Goal: Task Accomplishment & Management: Manage account settings

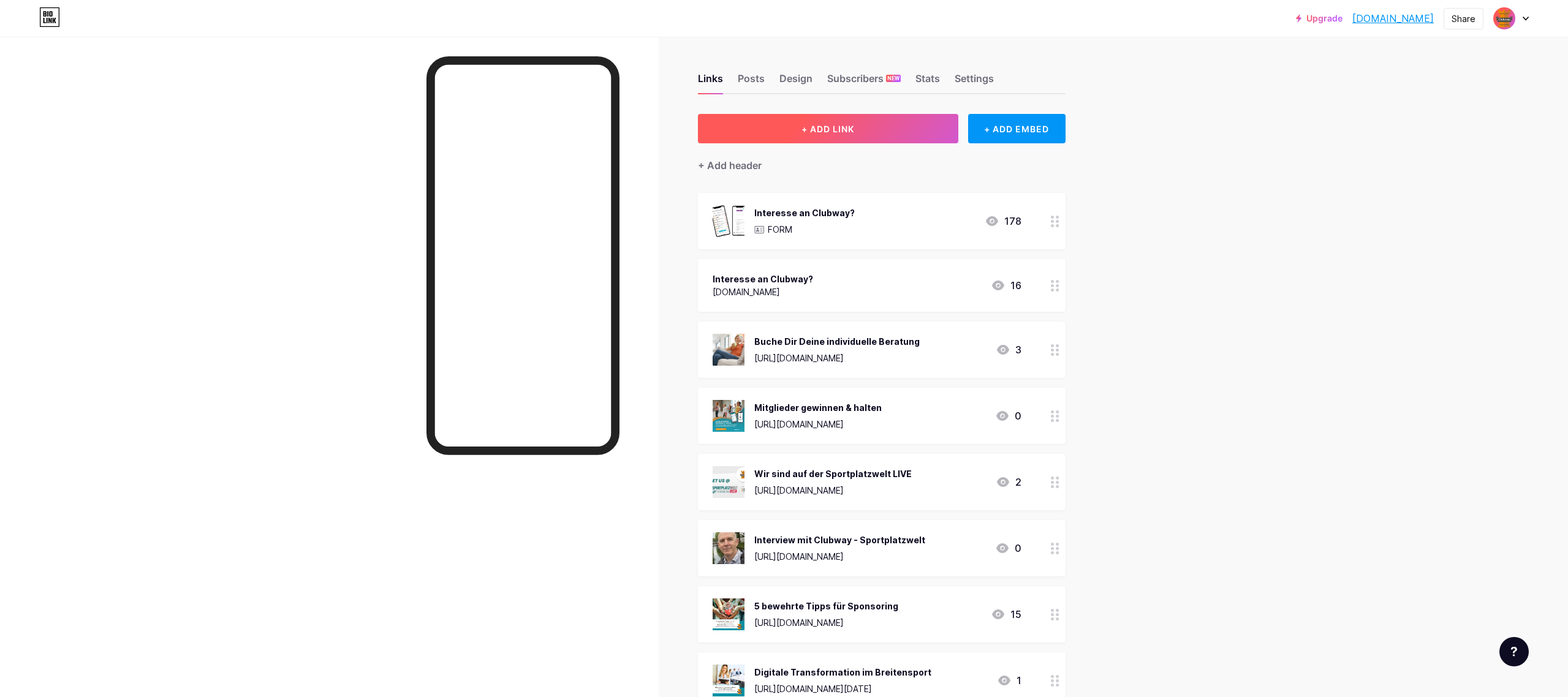
click at [864, 129] on button "+ ADD LINK" at bounding box center [828, 129] width 260 height 29
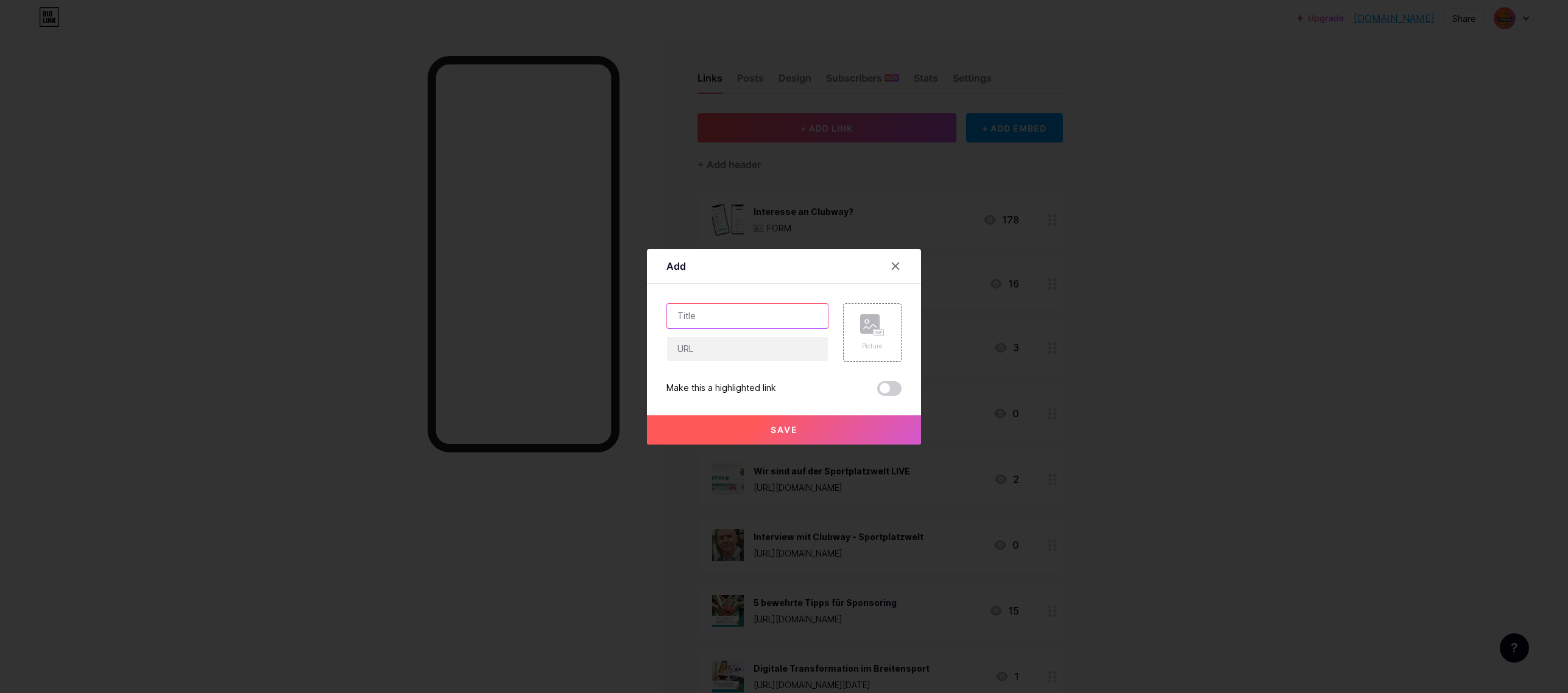
click at [741, 314] on input "text" at bounding box center [747, 316] width 161 height 25
type input "SEPA-Automatisierung"
click at [755, 345] on input "text" at bounding box center [747, 348] width 161 height 25
click at [709, 350] on input "text" at bounding box center [747, 348] width 161 height 25
paste input "[URL][DOMAIN_NAME]"
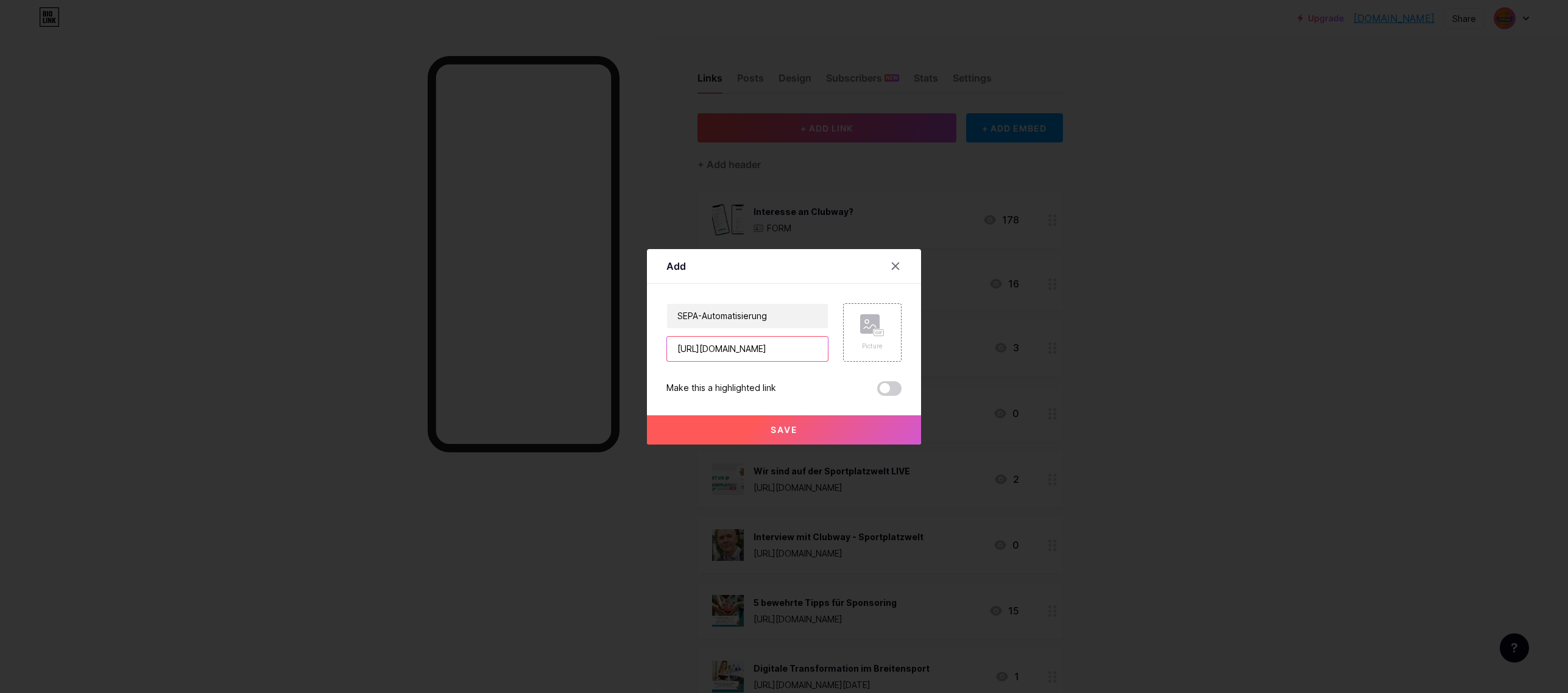
scroll to position [0, 222]
type input "[URL][DOMAIN_NAME]"
click at [871, 325] on rect at bounding box center [869, 323] width 19 height 19
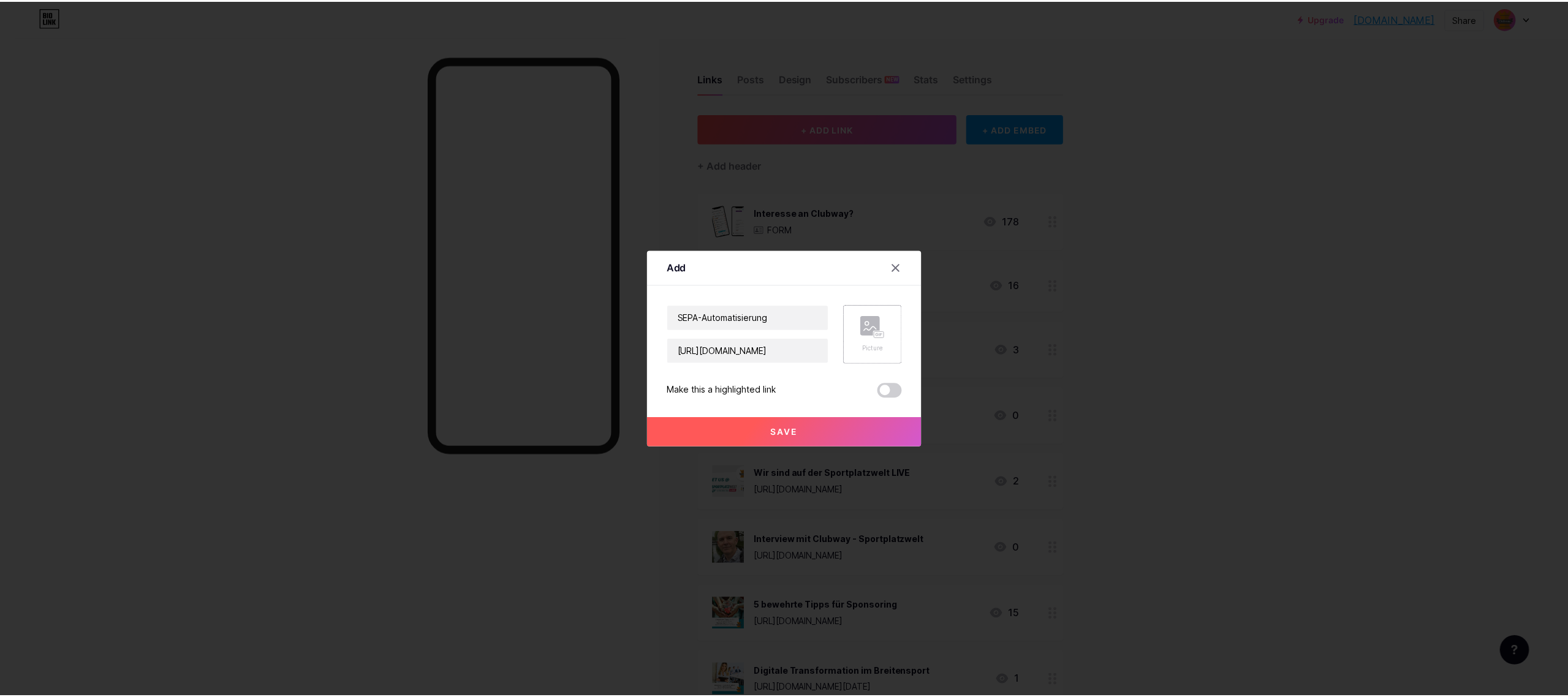
scroll to position [0, 0]
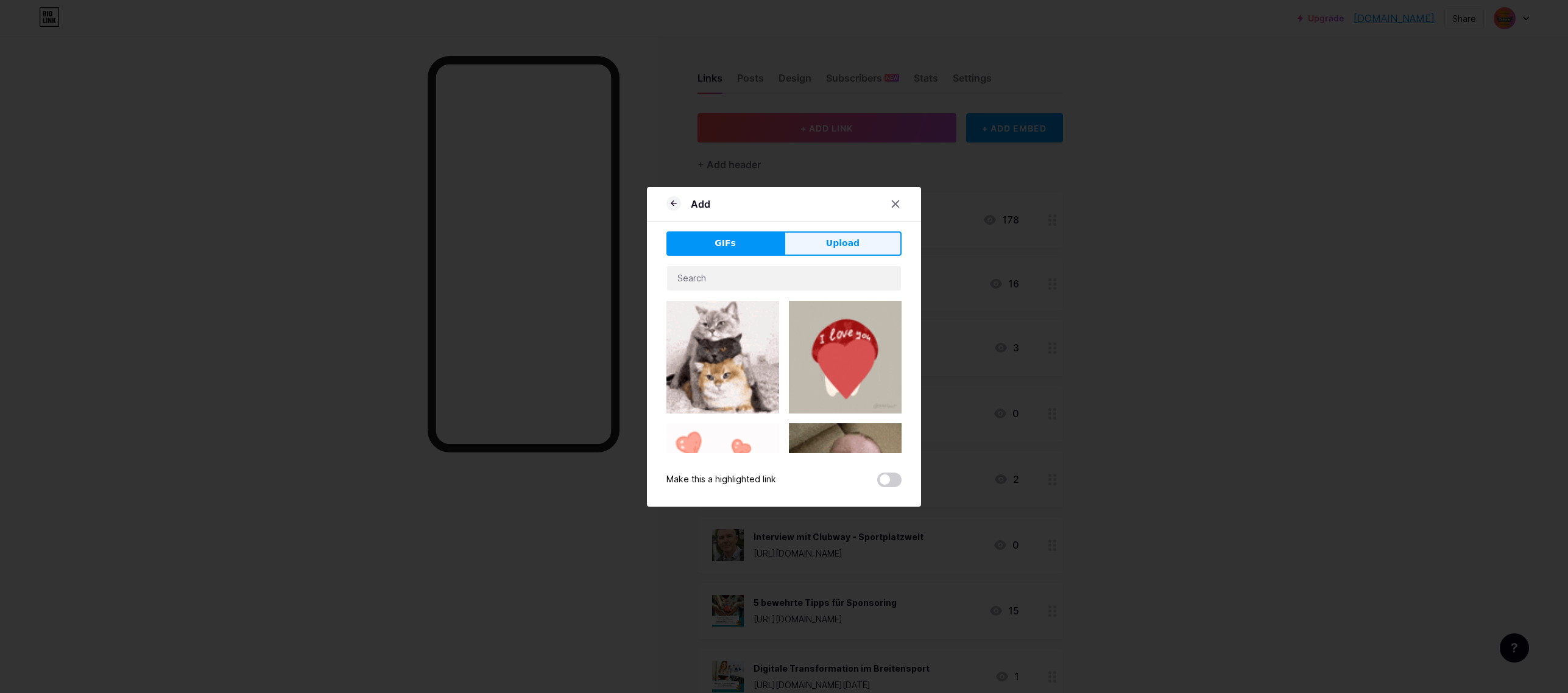
click at [833, 240] on span "Upload" at bounding box center [843, 243] width 33 height 13
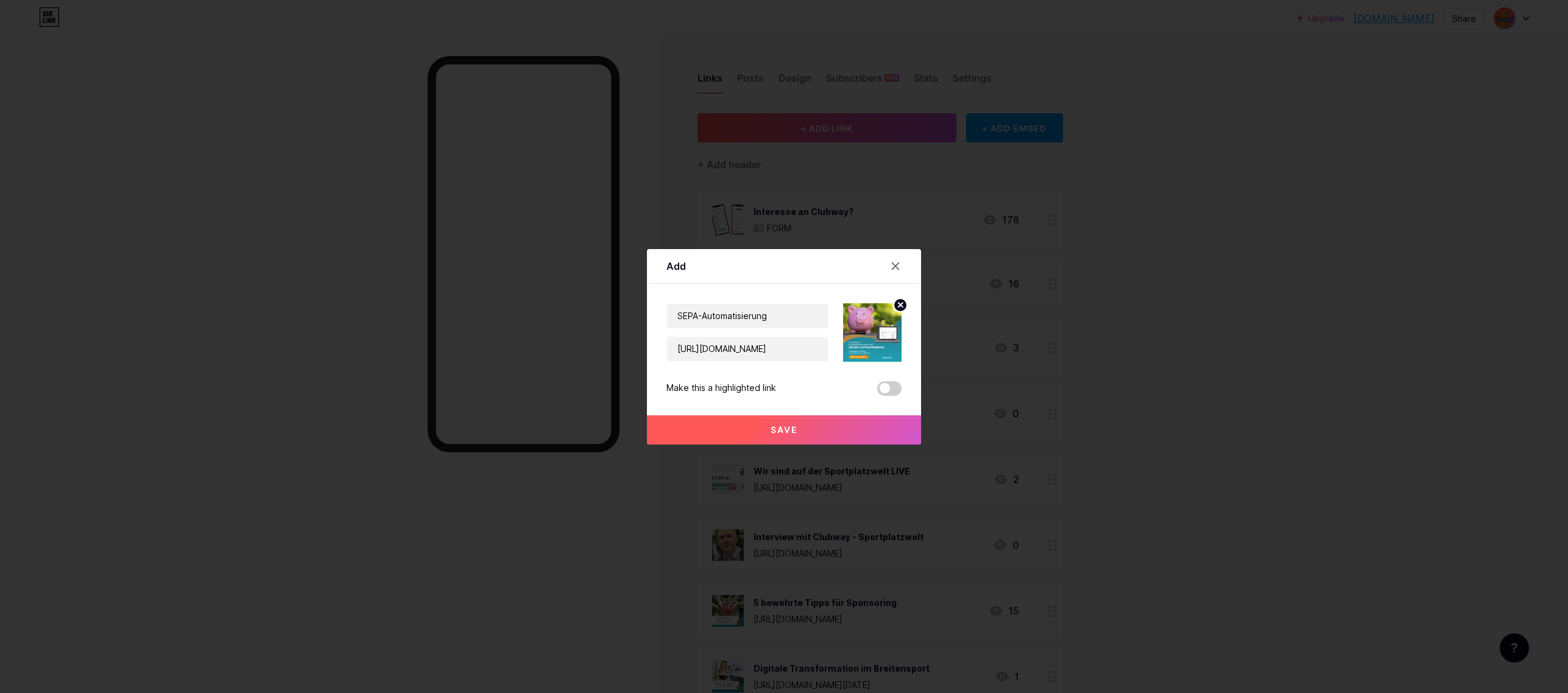
click at [800, 431] on button "Save" at bounding box center [783, 430] width 274 height 29
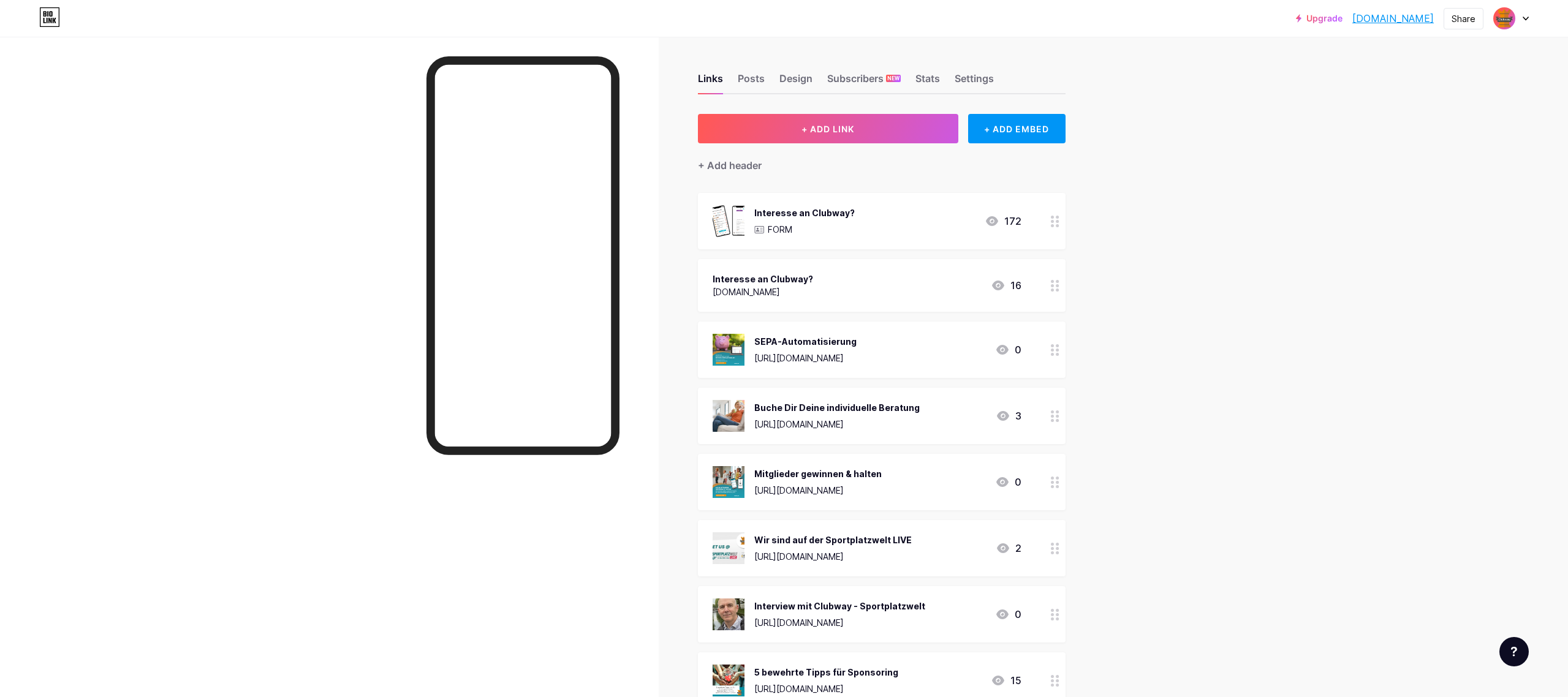
click at [781, 282] on div "Interesse an Clubway?" at bounding box center [763, 279] width 101 height 13
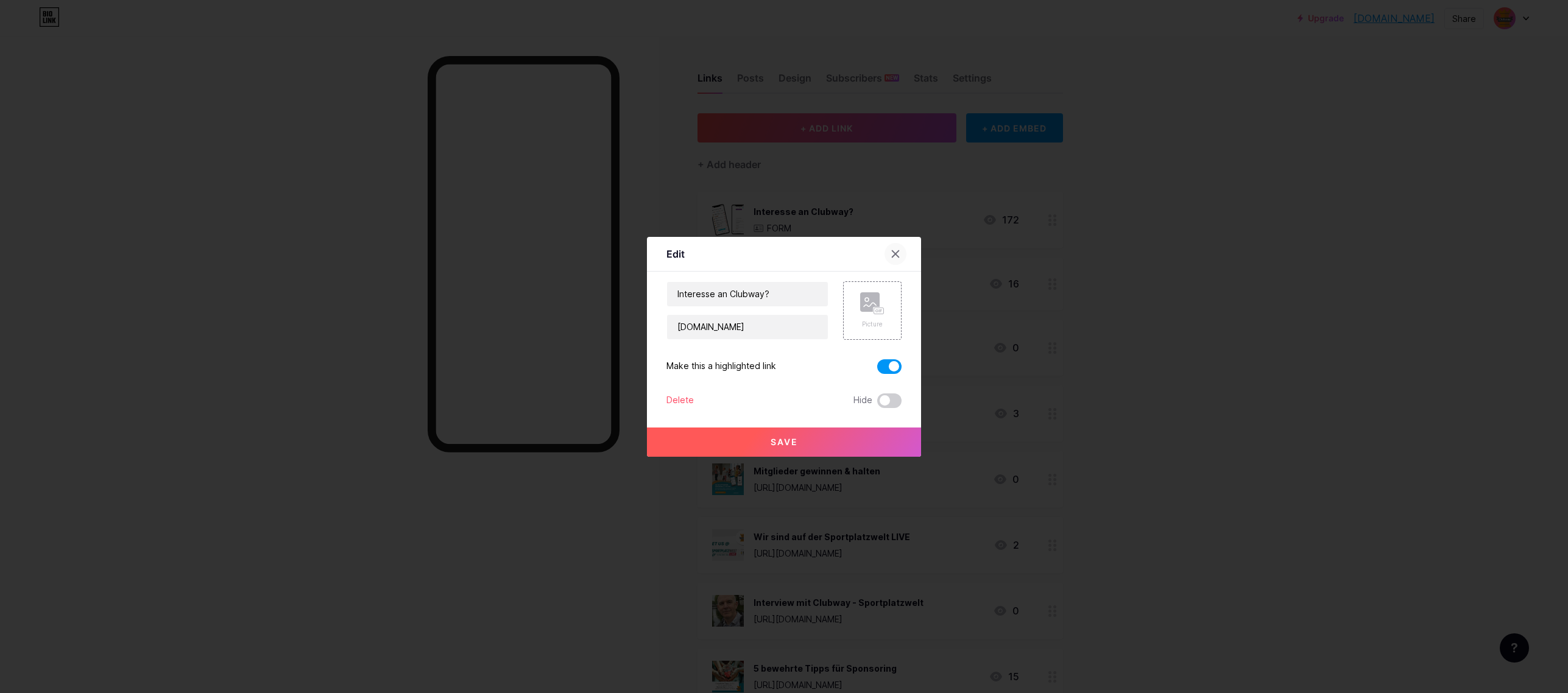
click at [892, 255] on icon at bounding box center [895, 254] width 10 height 10
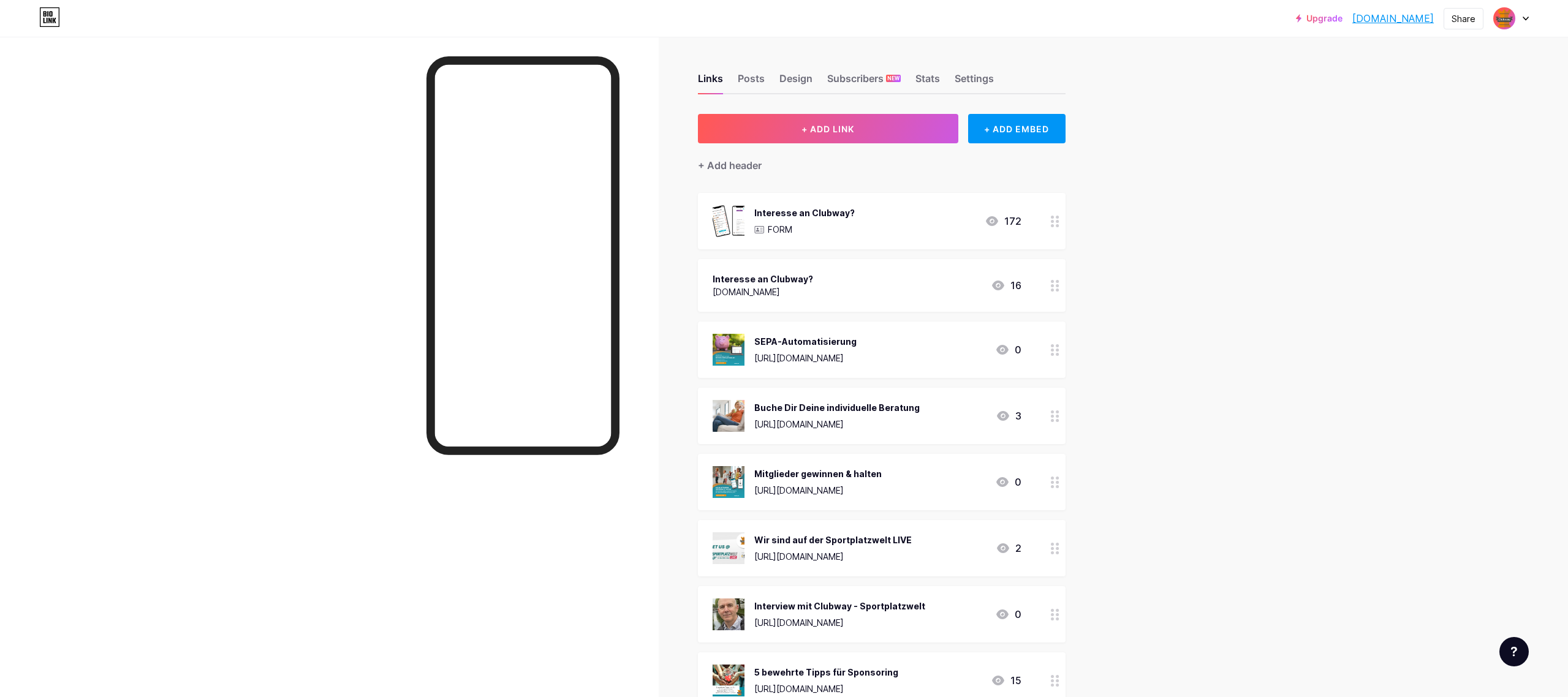
click at [815, 216] on div "Interesse an Clubway?" at bounding box center [805, 212] width 101 height 13
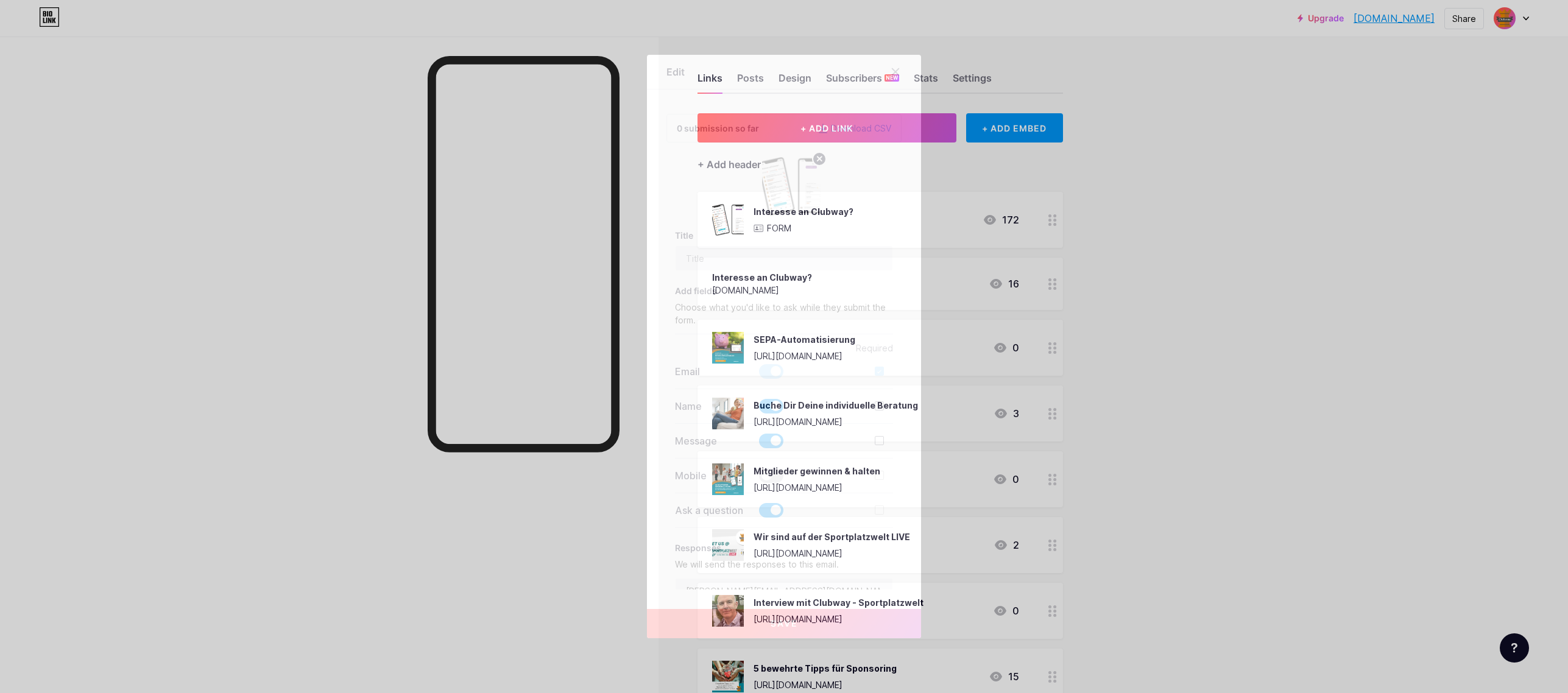
type input "Interesse an Clubway?"
type input "[EMAIL_ADDRESS][DOMAIN_NAME]"
type textarea "Danke für Deine Anfrage, wir werden uns so schnell wie möglich darum kümmern."
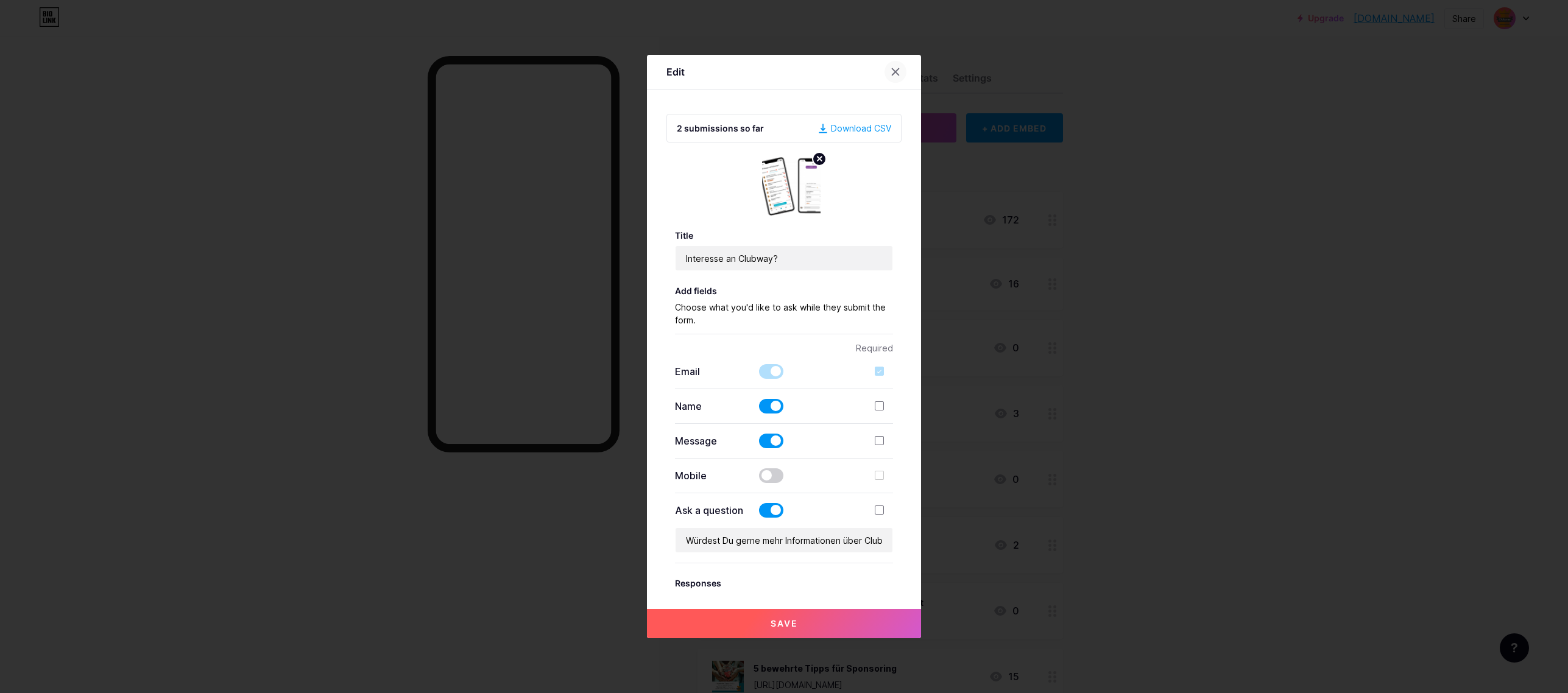
click at [896, 70] on div at bounding box center [895, 71] width 22 height 22
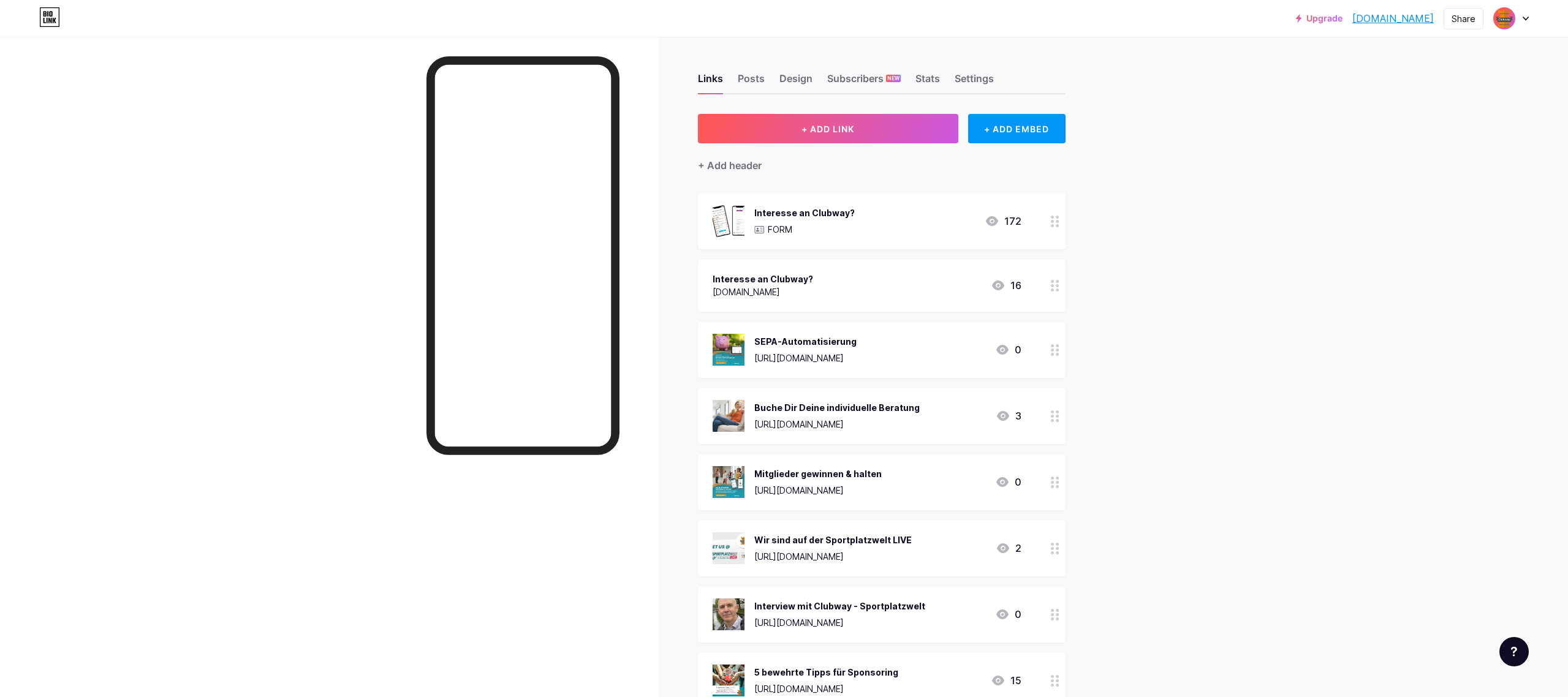
click at [1059, 419] on circle at bounding box center [1057, 420] width 3 height 3
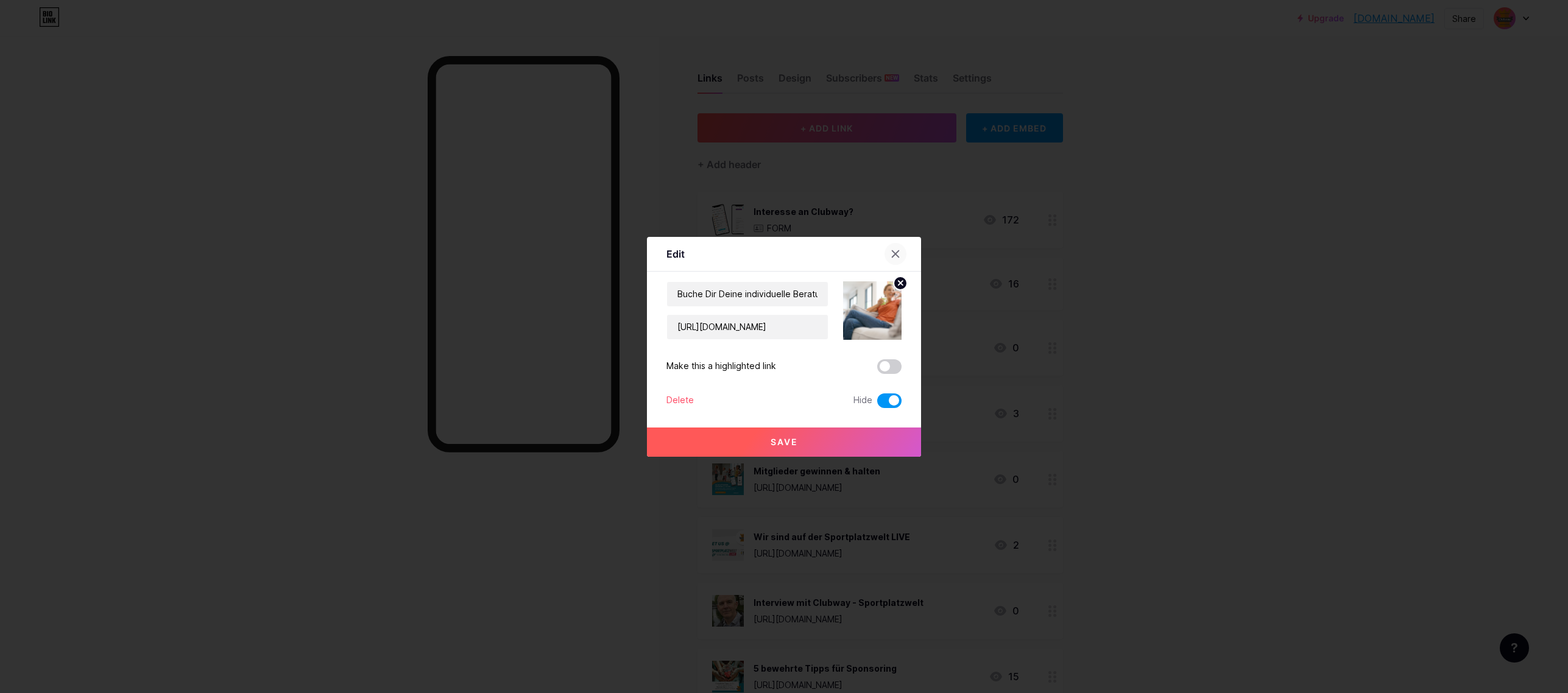
click at [893, 255] on icon at bounding box center [896, 254] width 7 height 7
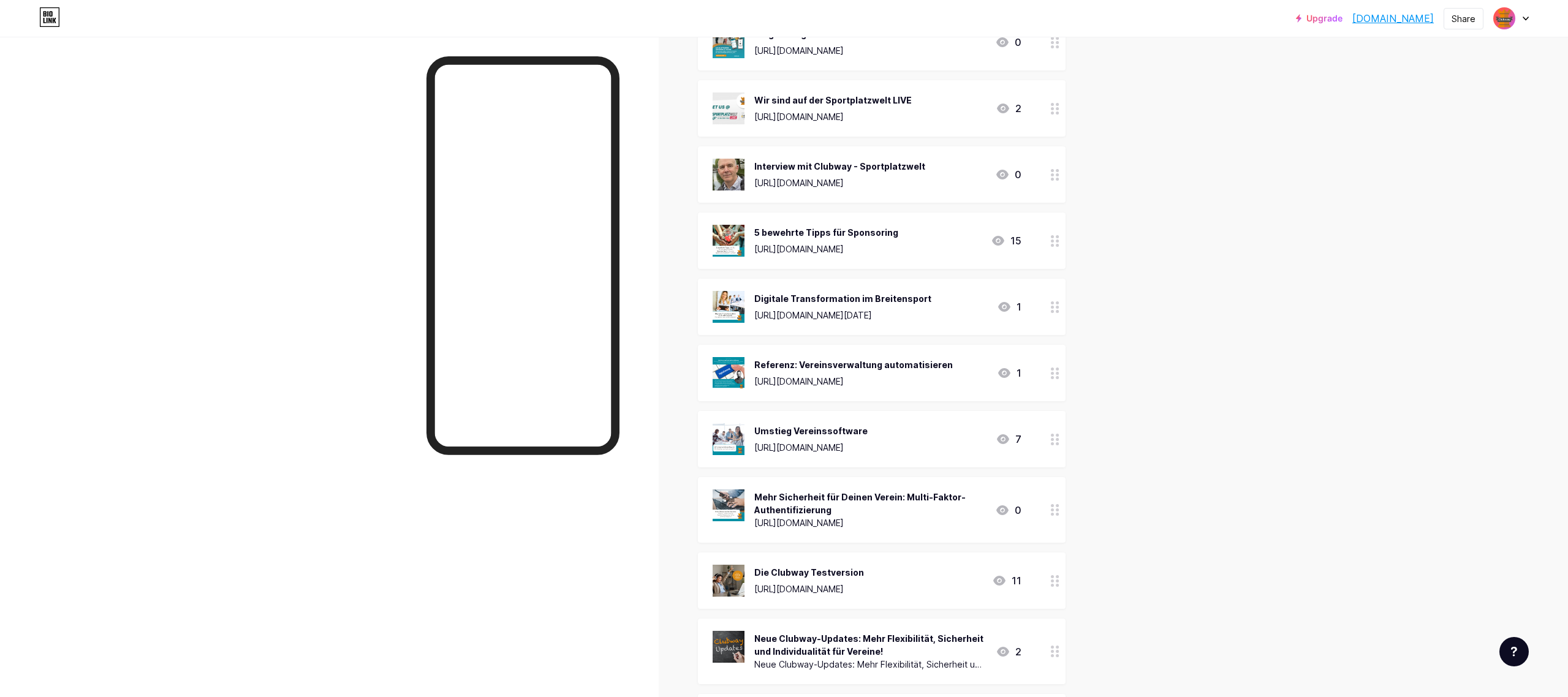
scroll to position [497, 0]
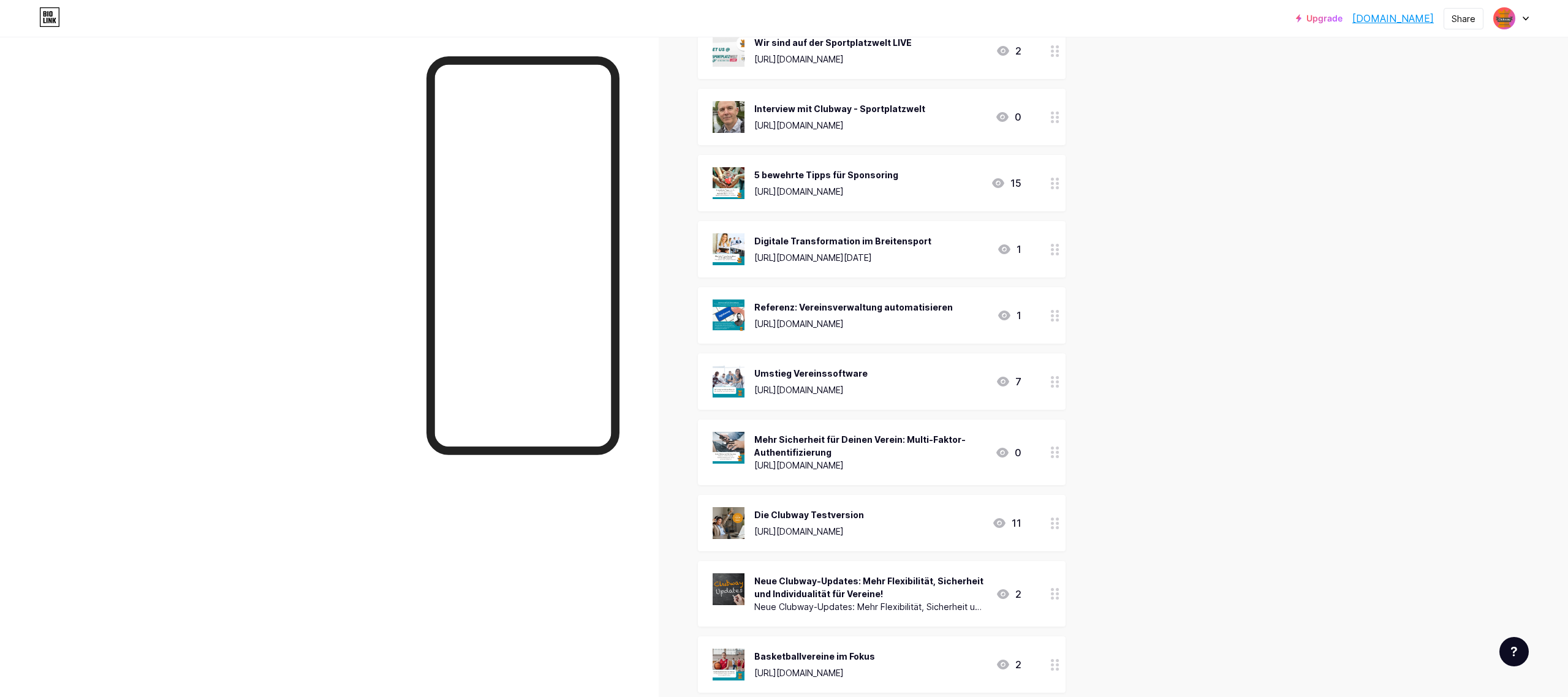
click at [1058, 527] on icon at bounding box center [1055, 523] width 9 height 11
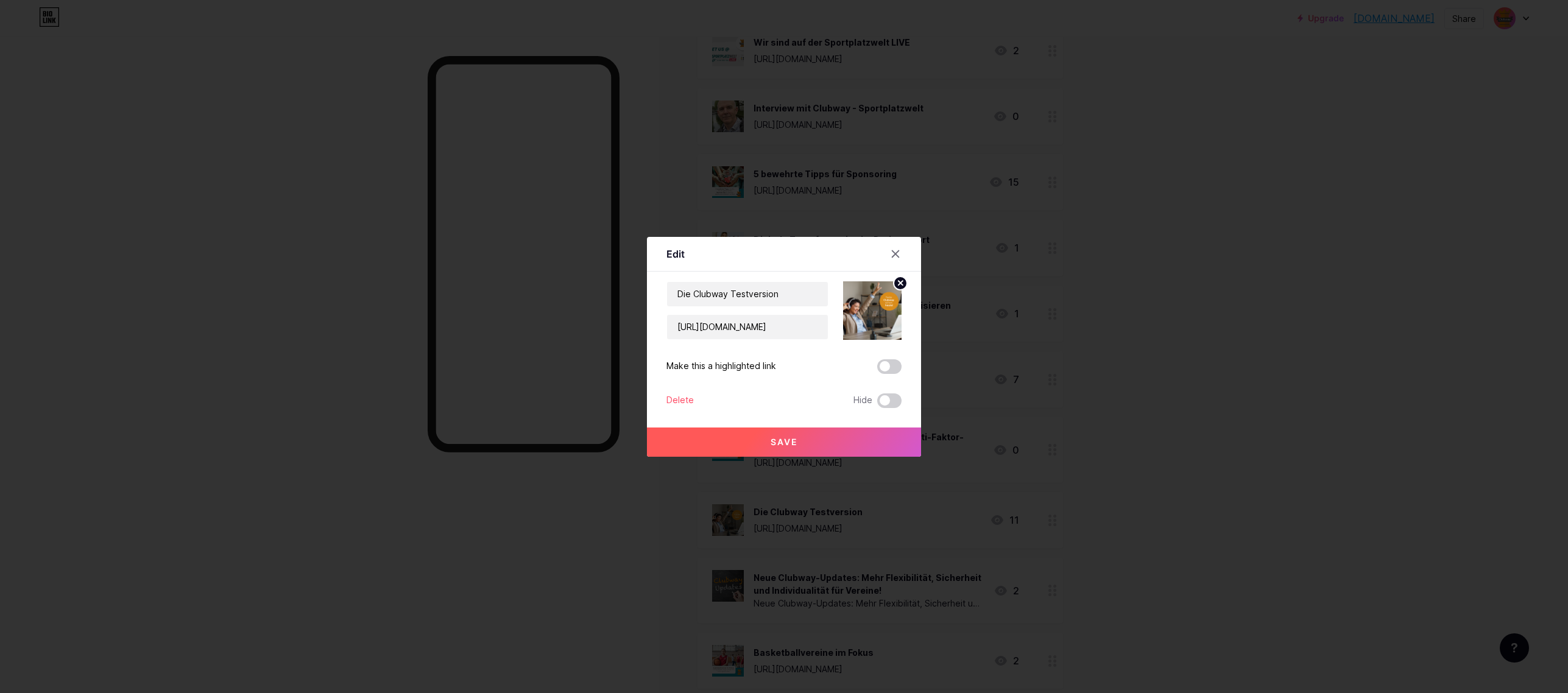
drag, startPoint x: 889, startPoint y: 257, endPoint x: 900, endPoint y: 277, distance: 22.8
click at [891, 257] on icon at bounding box center [895, 254] width 10 height 10
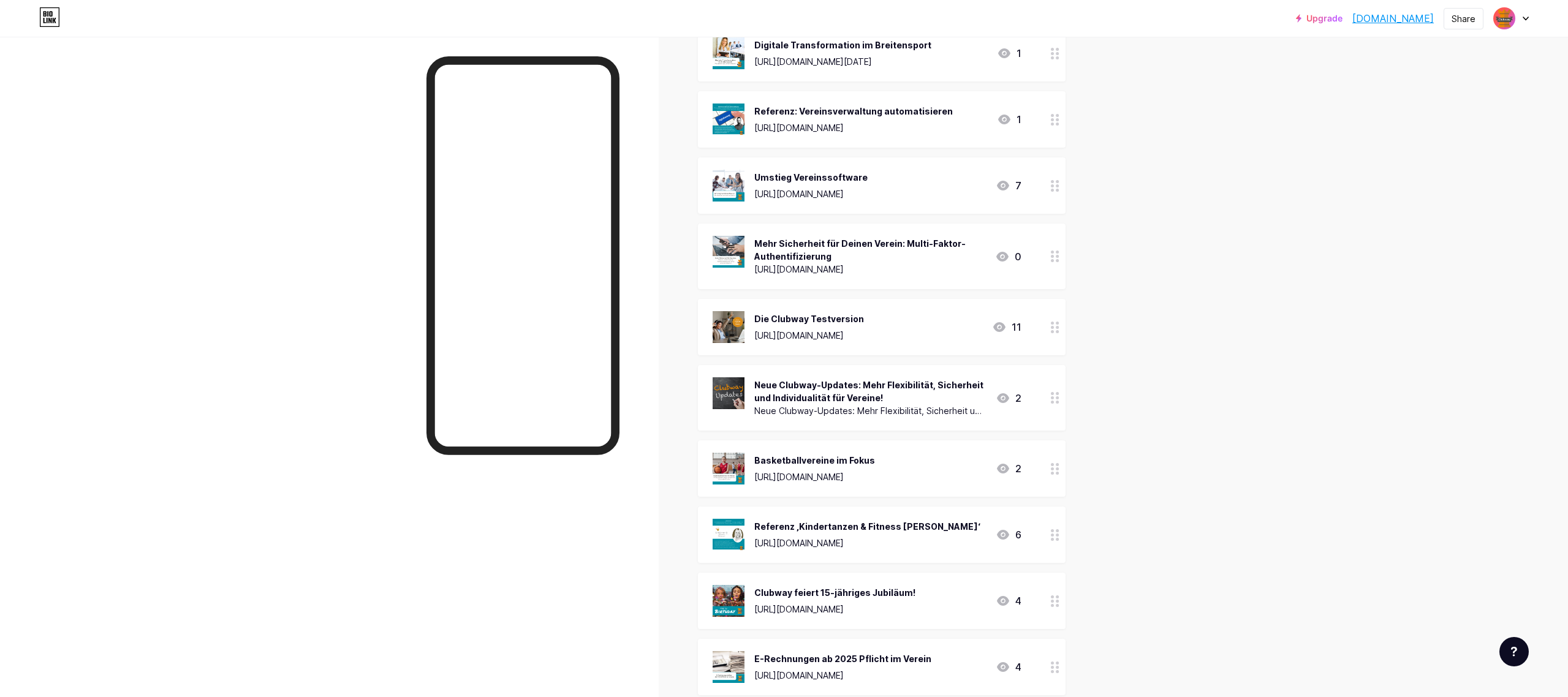
scroll to position [709, 0]
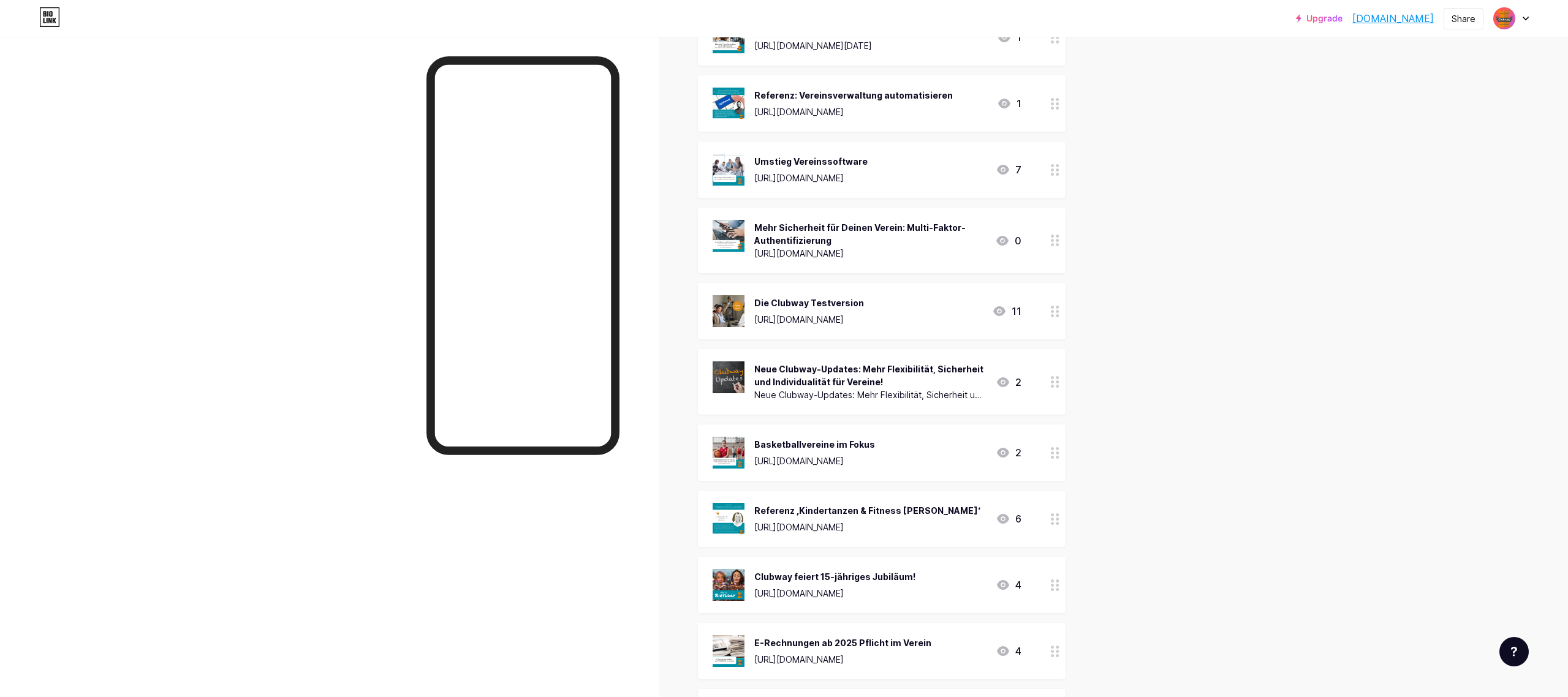
click at [1059, 518] on circle at bounding box center [1057, 519] width 3 height 3
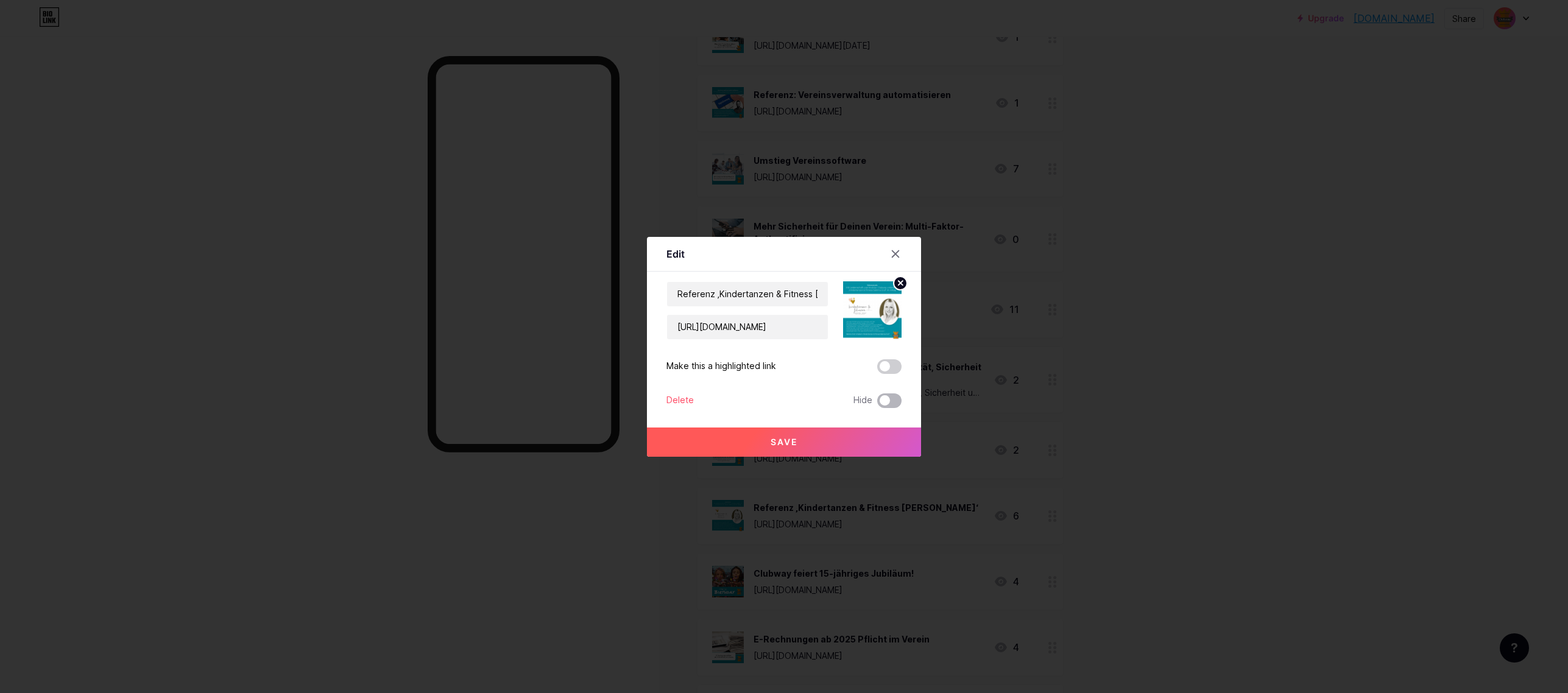
click at [895, 398] on span at bounding box center [889, 400] width 25 height 15
click at [877, 404] on input "checkbox" at bounding box center [877, 404] width 0 height 0
click at [861, 427] on button "Save" at bounding box center [783, 442] width 274 height 29
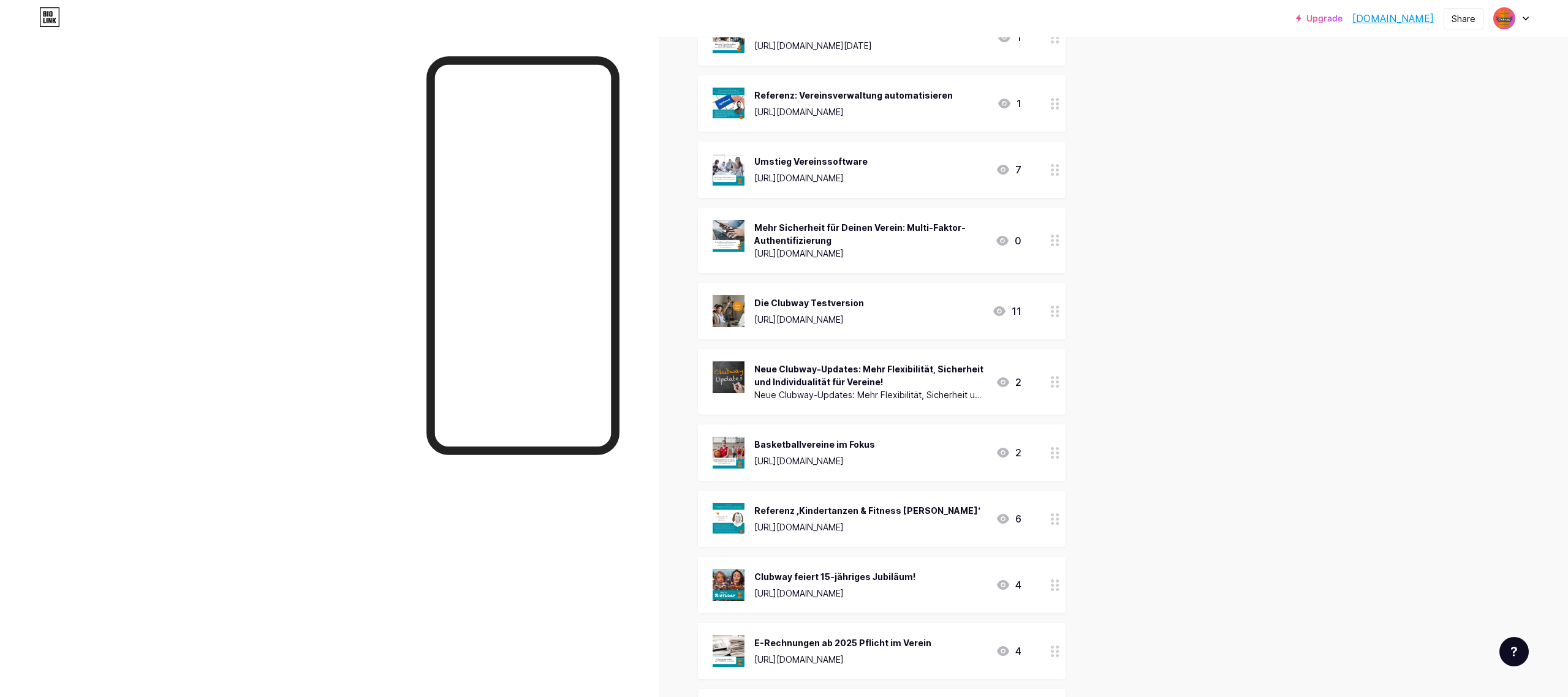
scroll to position [934, 0]
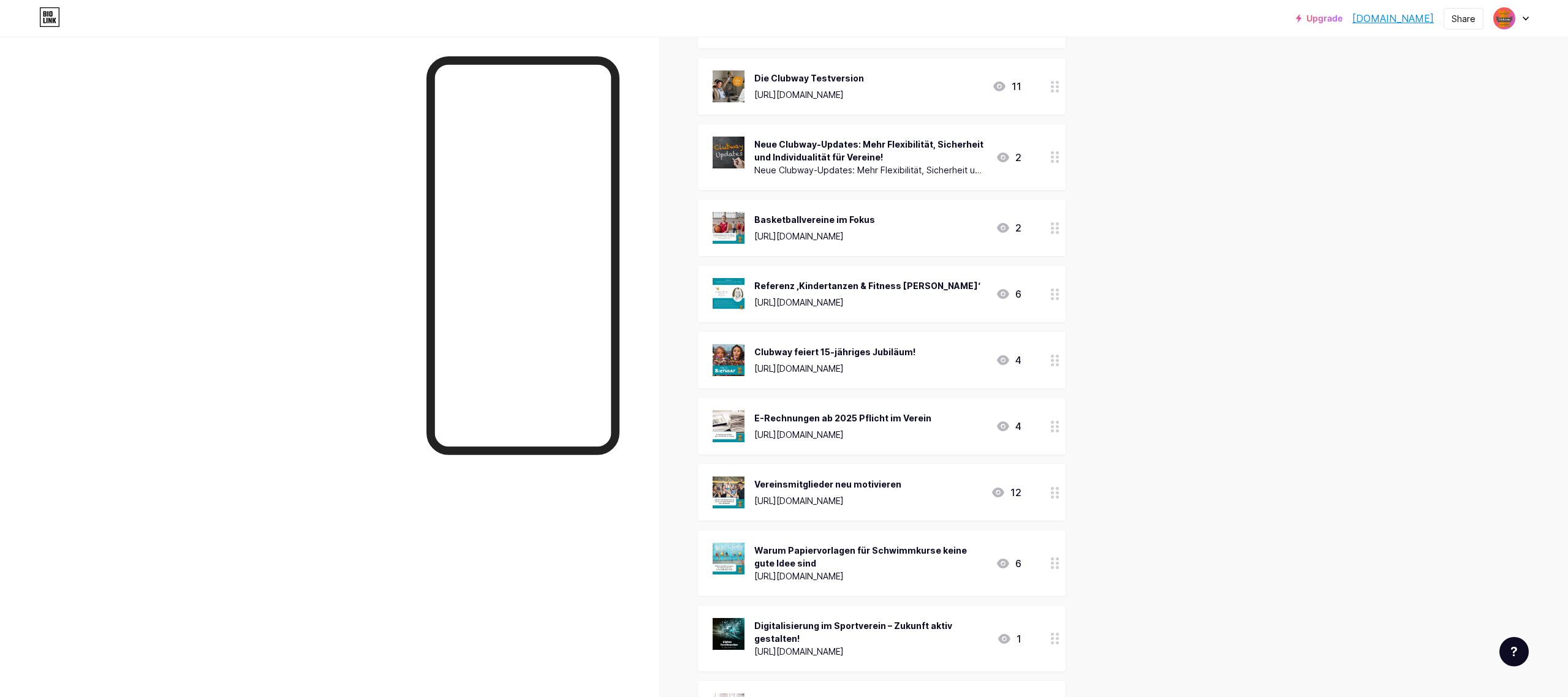
click at [1064, 492] on div at bounding box center [1055, 493] width 21 height 56
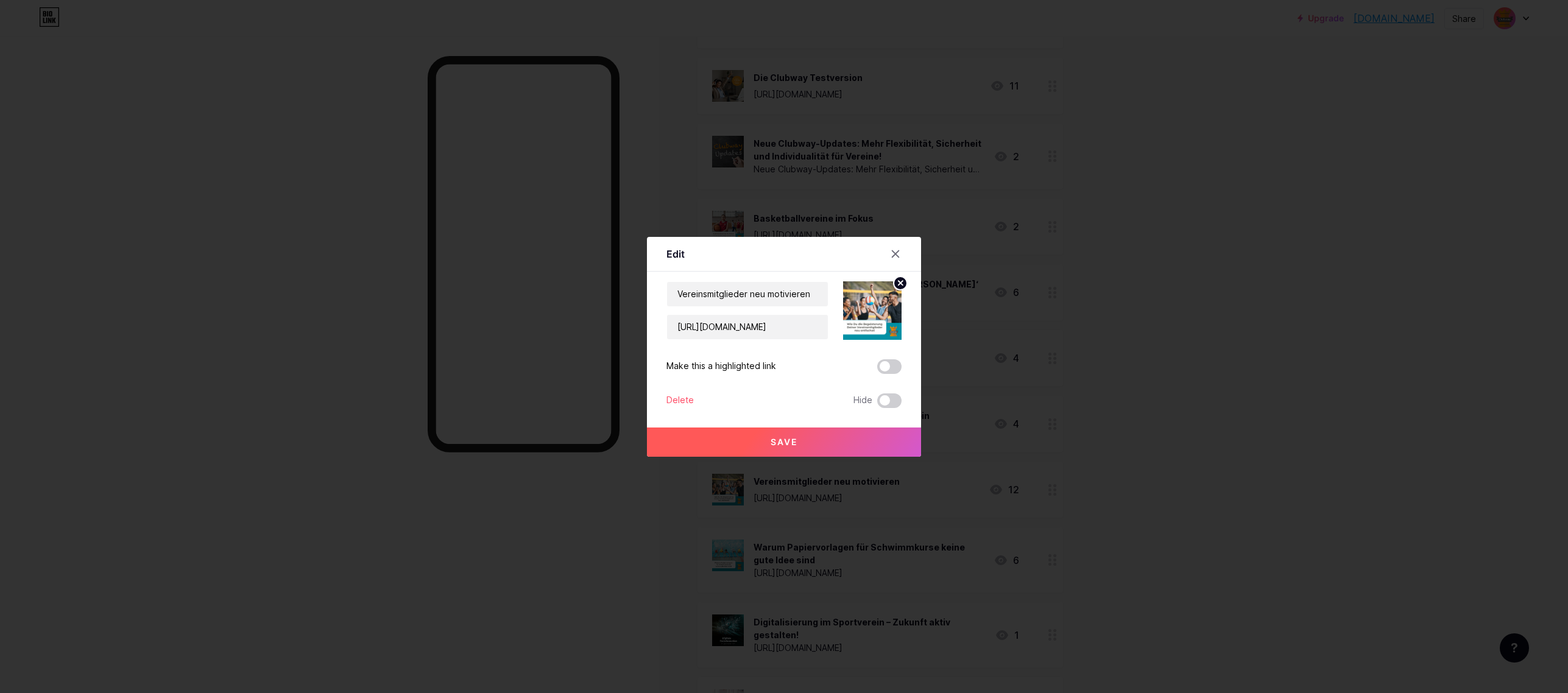
click at [1161, 370] on div at bounding box center [784, 346] width 1568 height 693
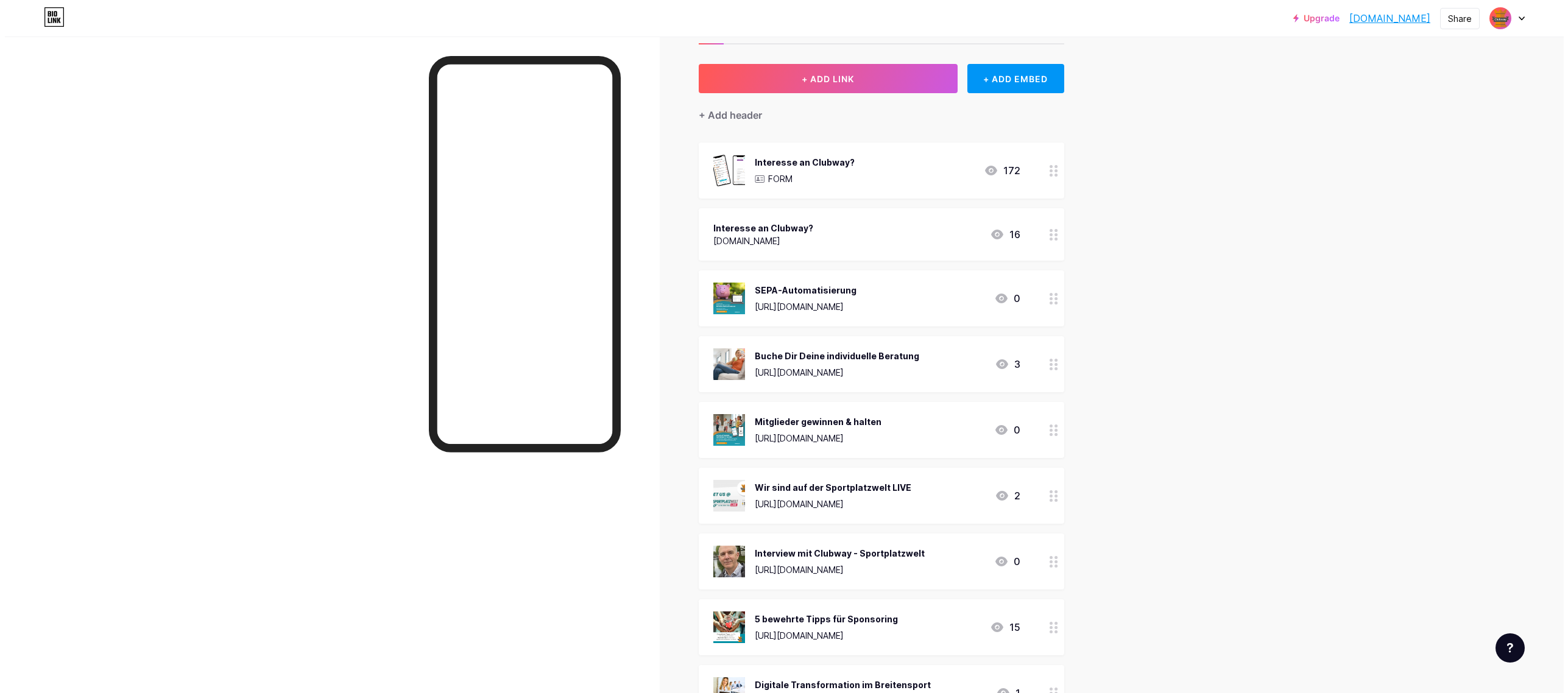
scroll to position [0, 0]
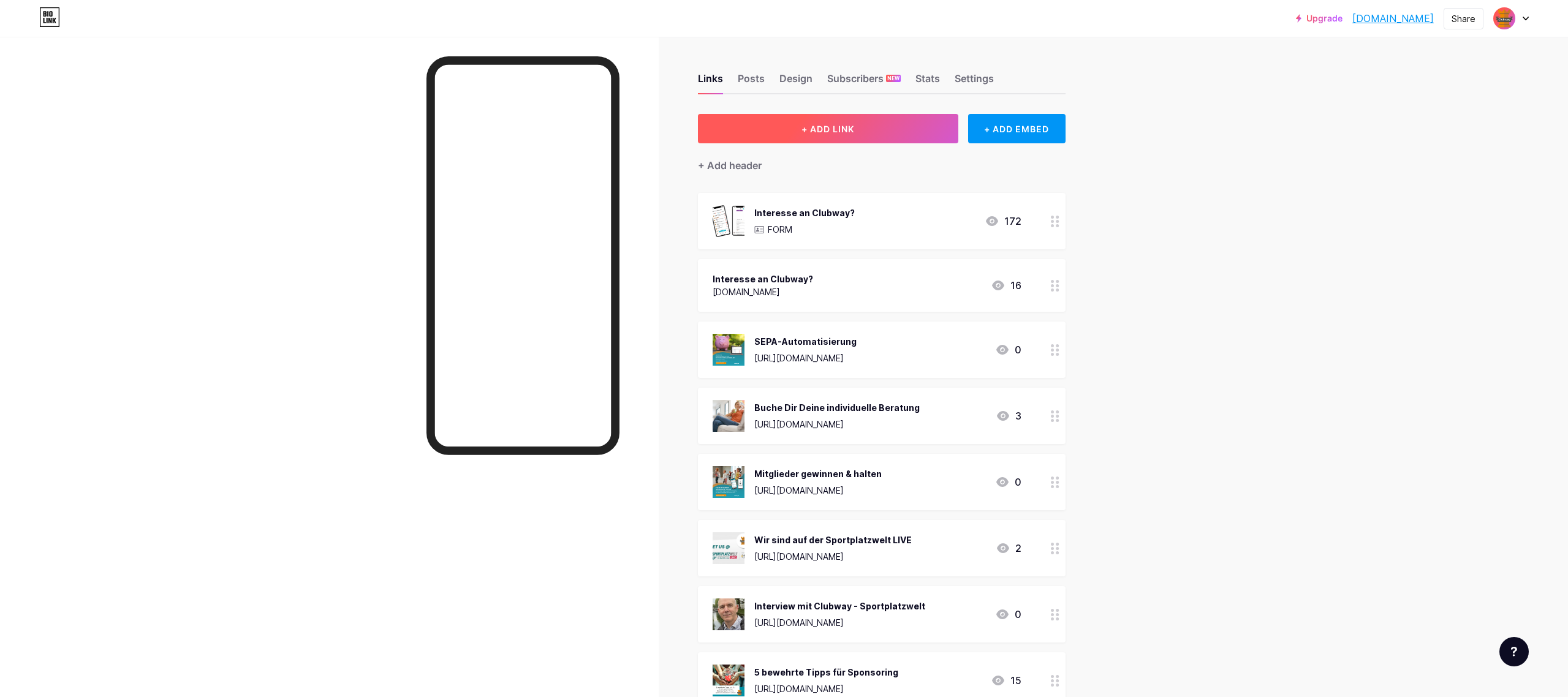
click at [875, 135] on button "+ ADD LINK" at bounding box center [828, 129] width 260 height 29
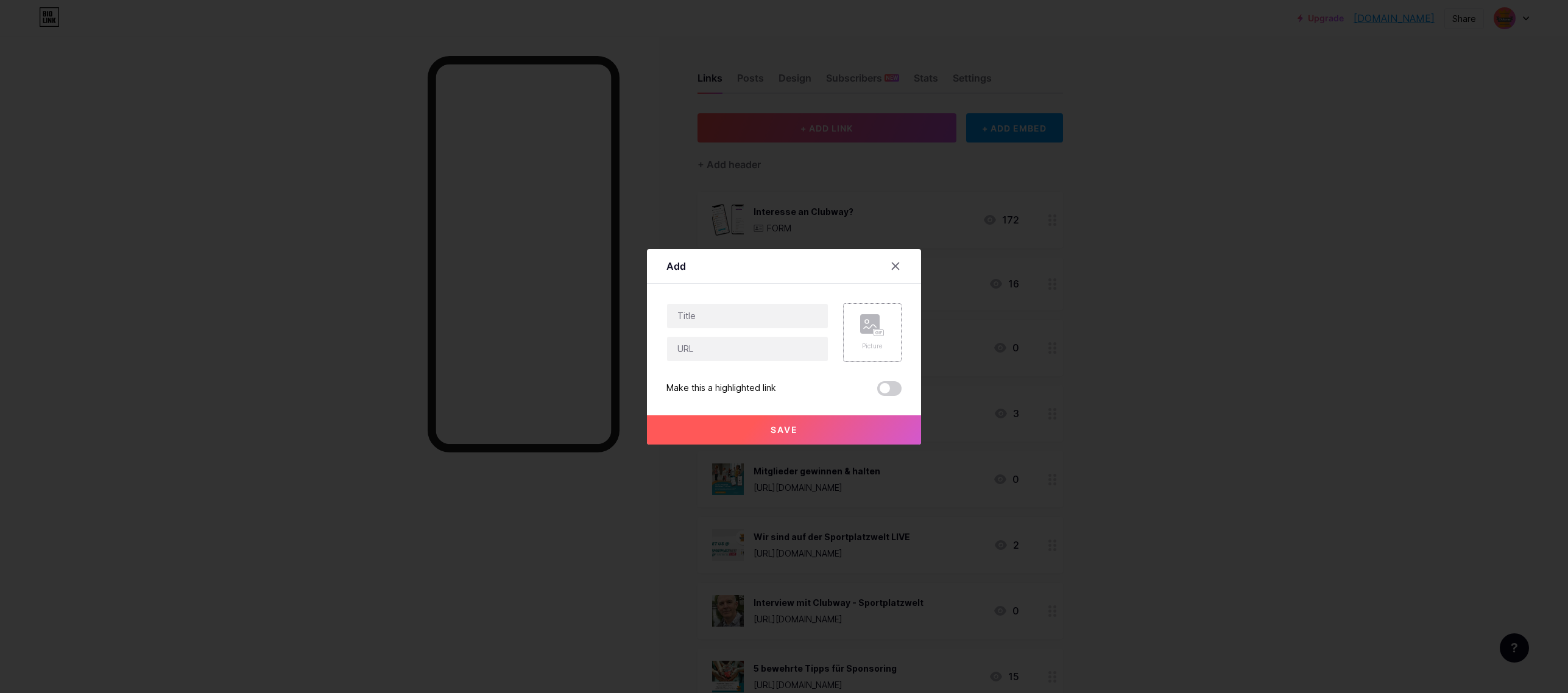
click at [875, 329] on rect at bounding box center [879, 332] width 11 height 7
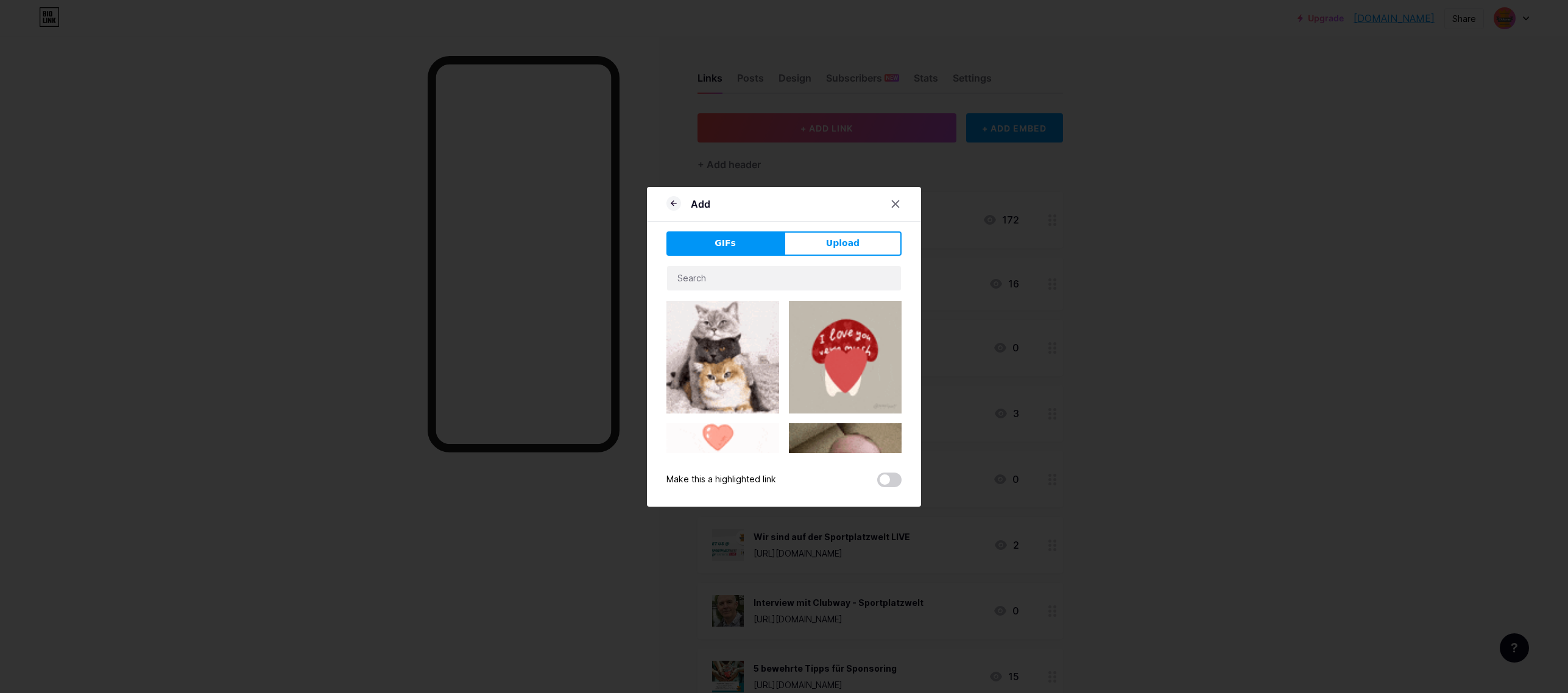
click at [859, 245] on button "Upload" at bounding box center [843, 243] width 117 height 25
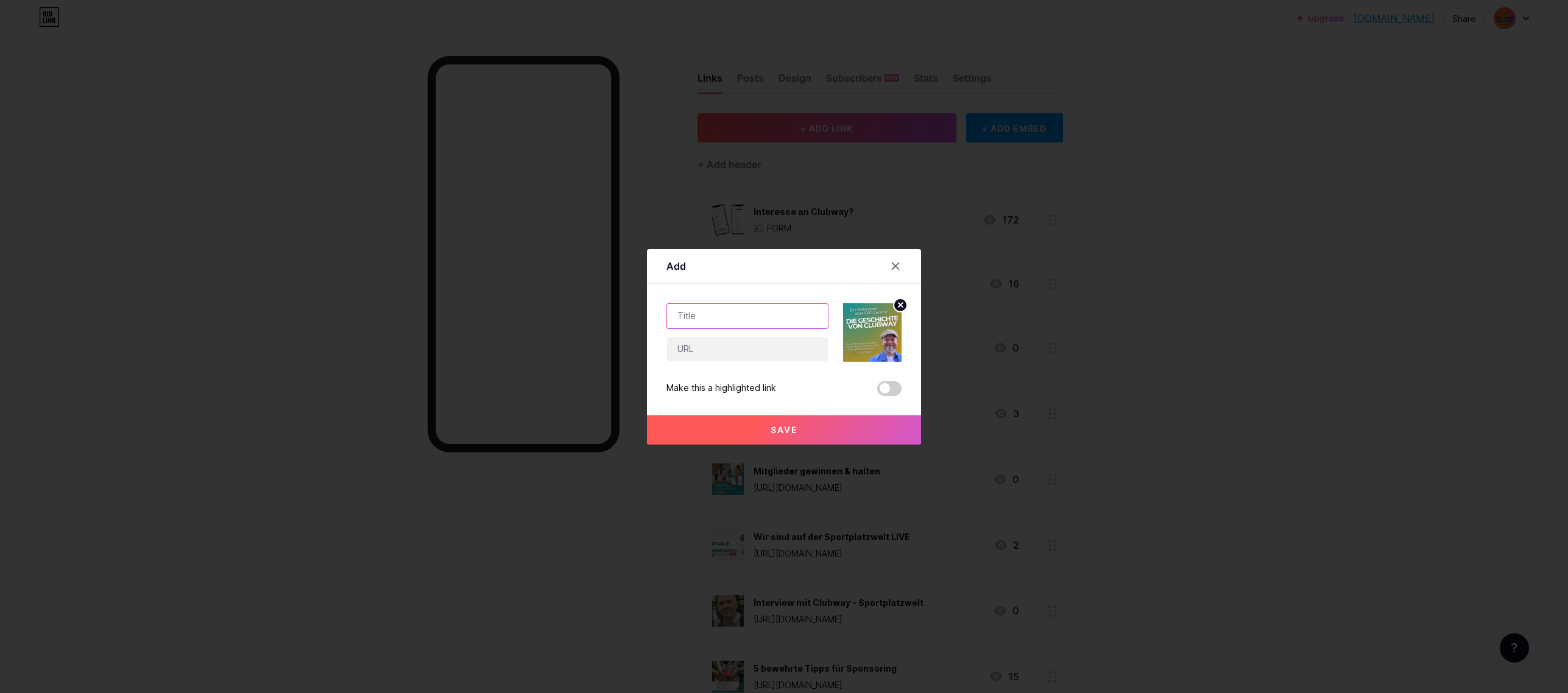
click at [726, 317] on input "text" at bounding box center [747, 316] width 161 height 25
type input "Die Clubway Geschichte"
drag, startPoint x: 716, startPoint y: 351, endPoint x: 712, endPoint y: 360, distance: 9.8
click at [716, 351] on input "text" at bounding box center [747, 348] width 161 height 25
paste input "wie-ein-kleines-karate-problem-zur-losung-fur-tausende-von-vereinen-wurde"
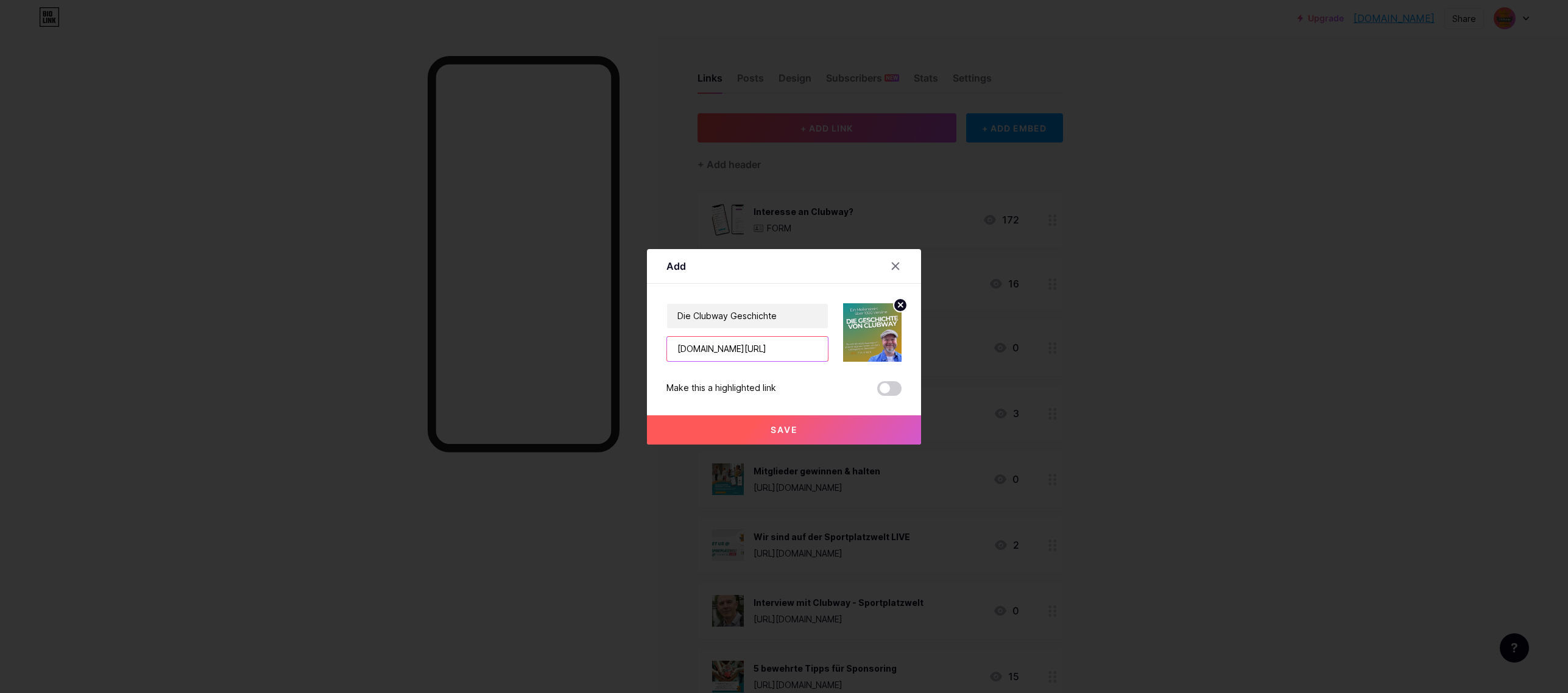
scroll to position [0, 249]
type input "[DOMAIN_NAME][URL]"
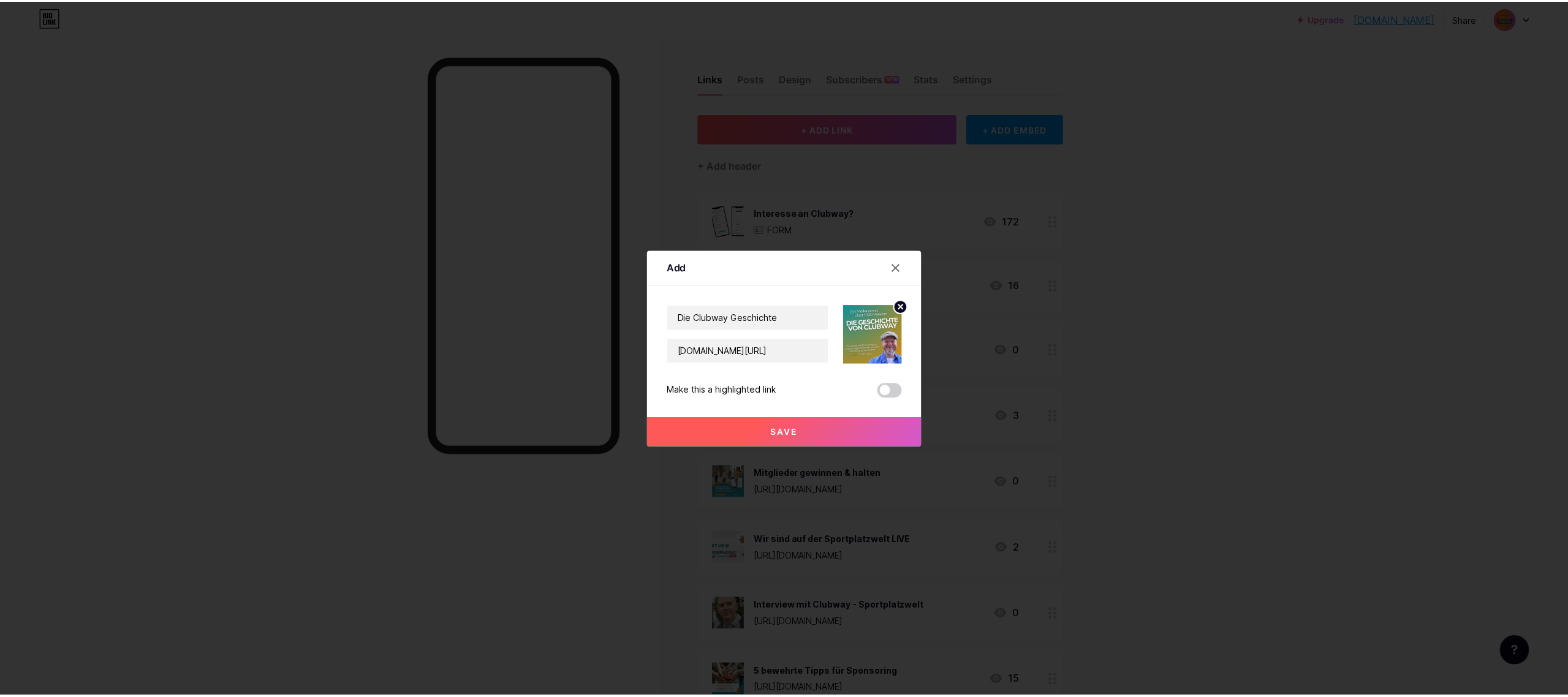
scroll to position [0, 0]
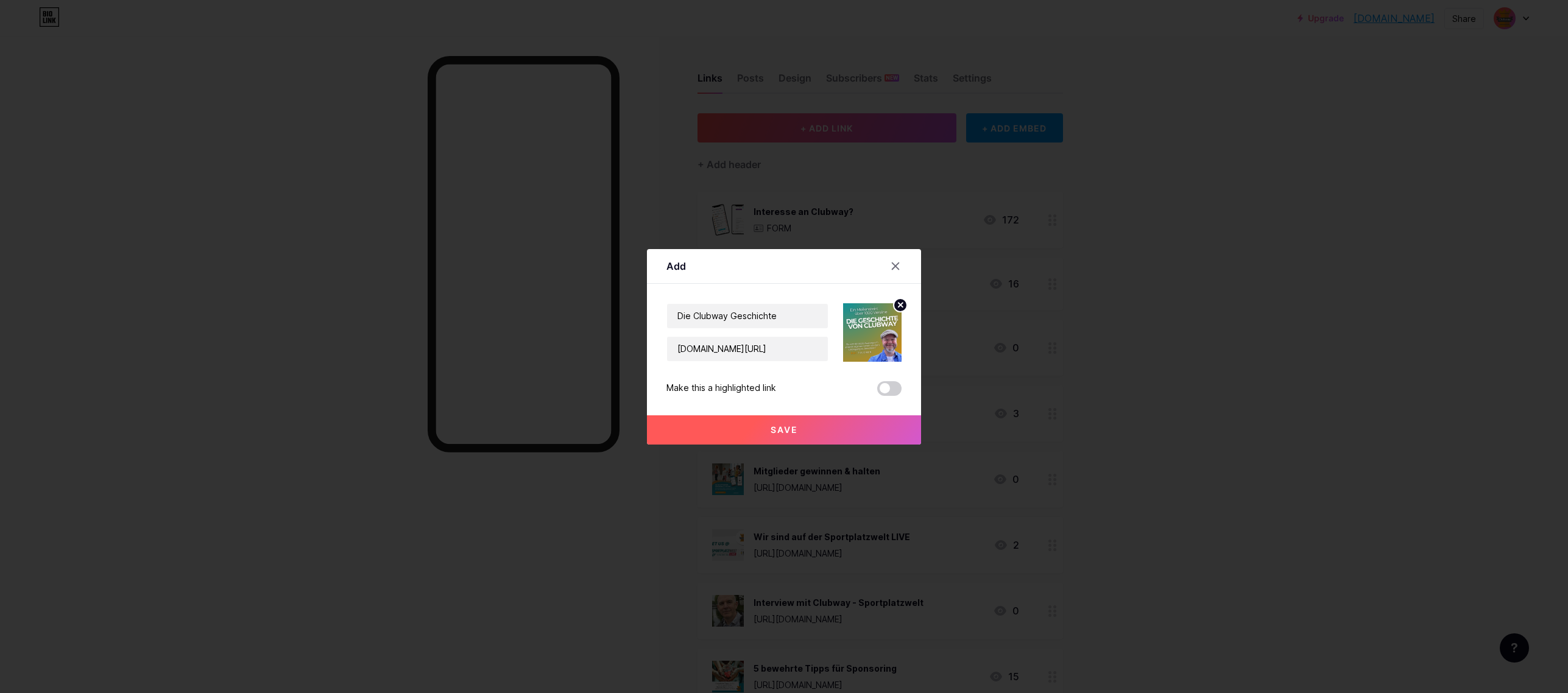
click at [773, 432] on span "Save" at bounding box center [784, 430] width 27 height 11
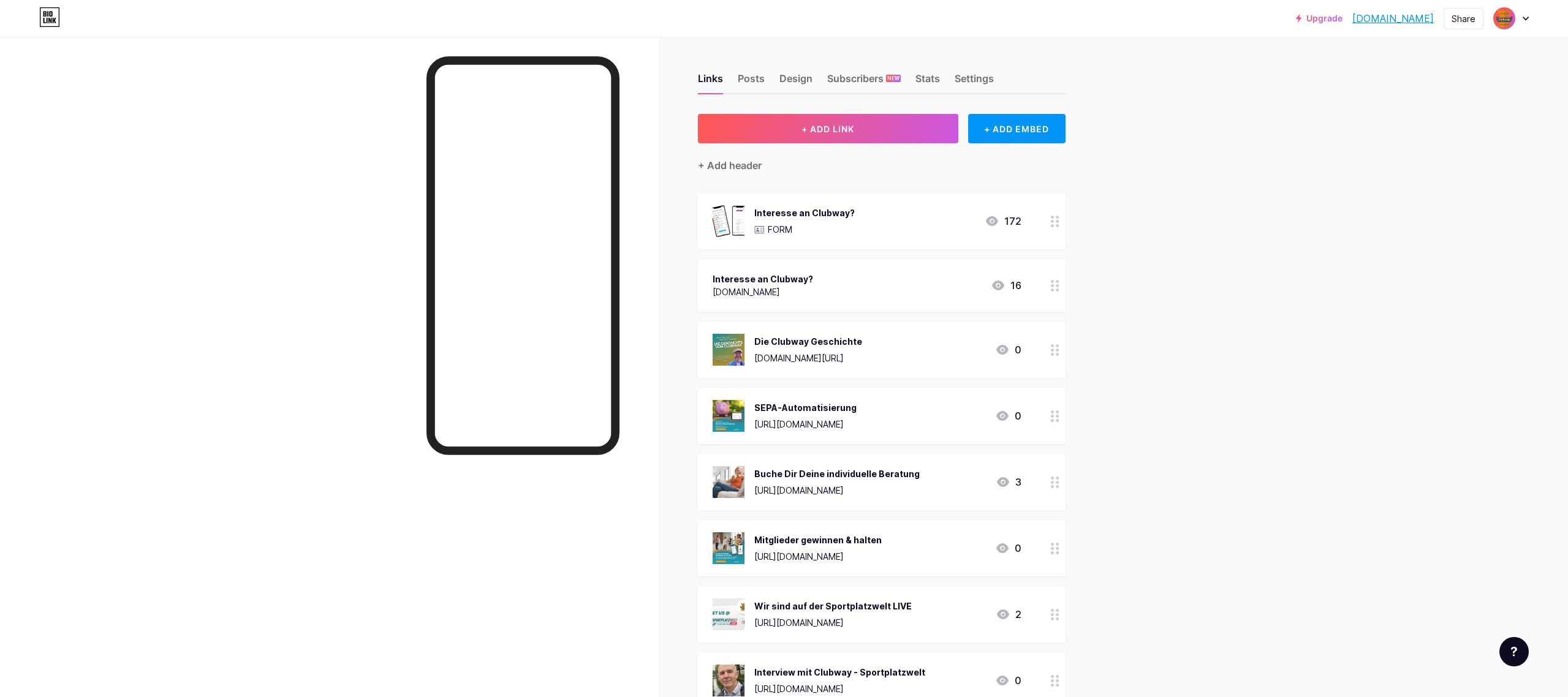
click at [862, 337] on div "Die Clubway Geschichte" at bounding box center [808, 341] width 108 height 13
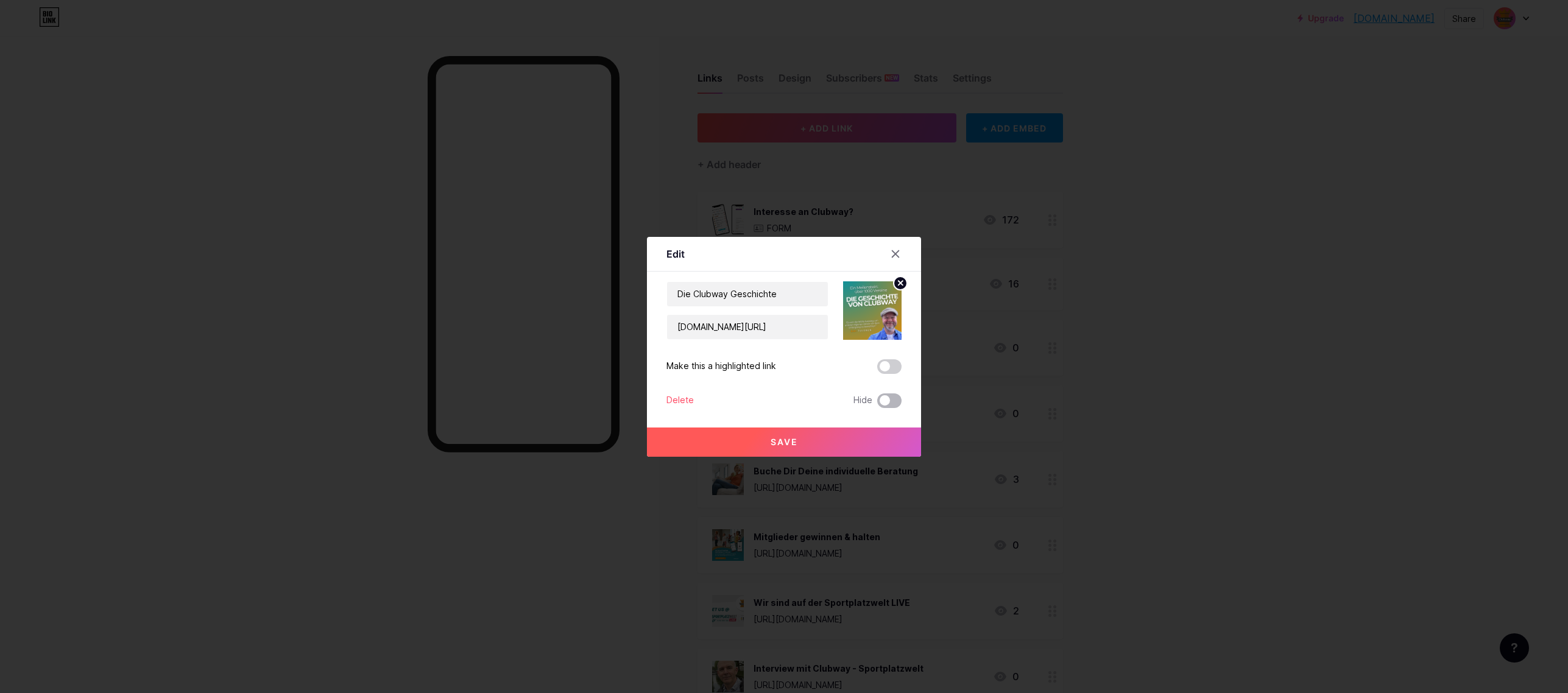
click at [883, 404] on span at bounding box center [889, 400] width 25 height 15
click at [877, 404] on input "checkbox" at bounding box center [877, 404] width 0 height 0
click at [843, 434] on button "Save" at bounding box center [783, 442] width 274 height 29
